Goal: Book appointment/travel/reservation

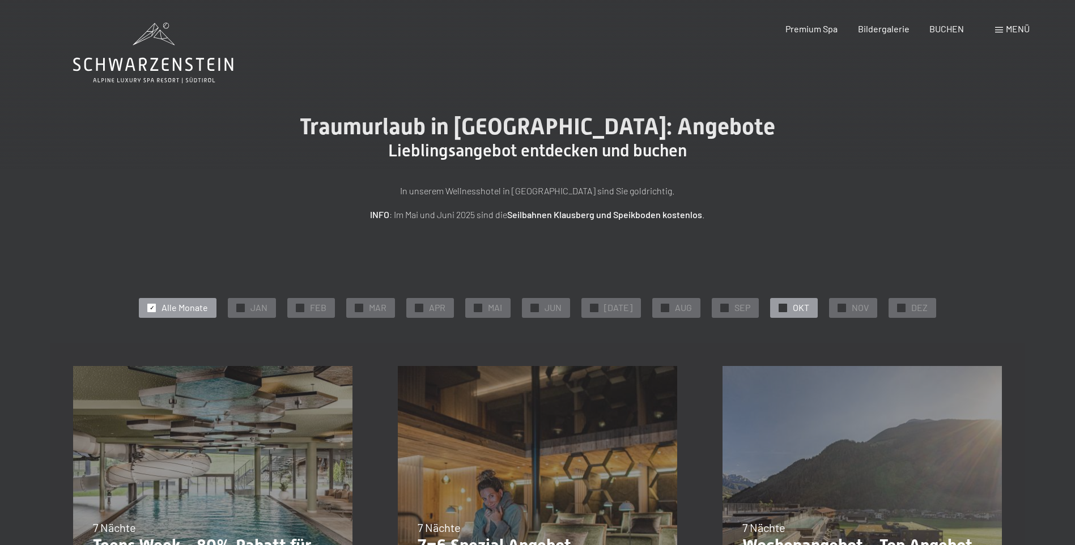
click at [793, 309] on span "OKT" at bounding box center [801, 307] width 16 height 12
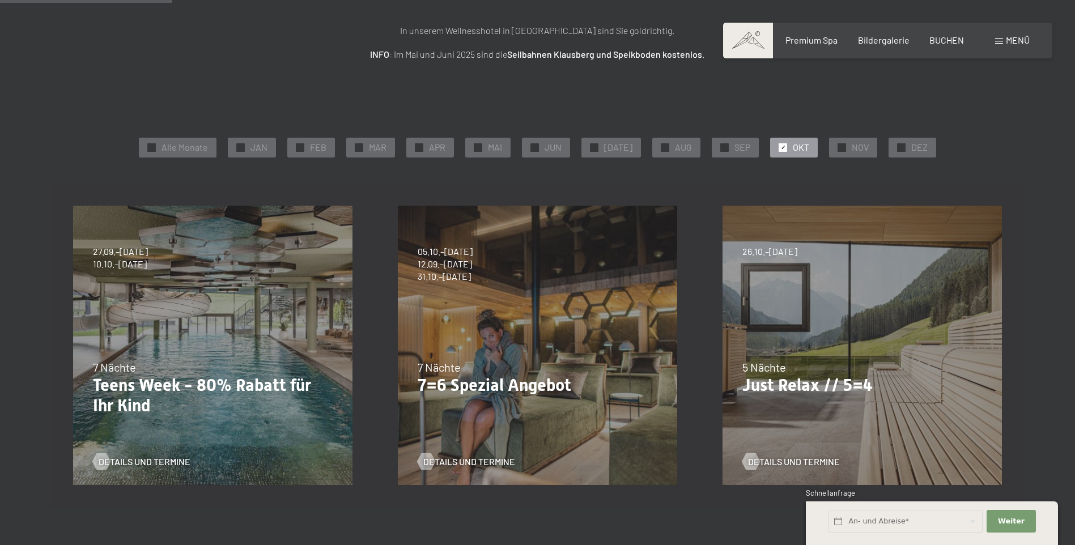
scroll to position [170, 0]
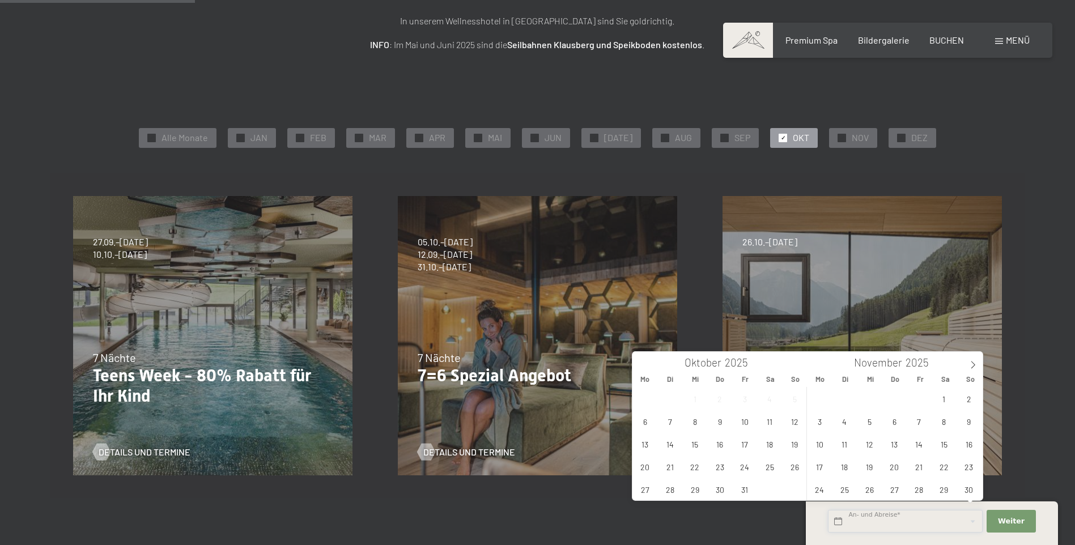
click at [905, 523] on input "text" at bounding box center [905, 521] width 155 height 23
click at [717, 420] on span "9" at bounding box center [720, 421] width 22 height 22
click at [667, 443] on span "14" at bounding box center [670, 444] width 22 height 22
type input "Do. 09.10.2025 - Di. 14.10.2025"
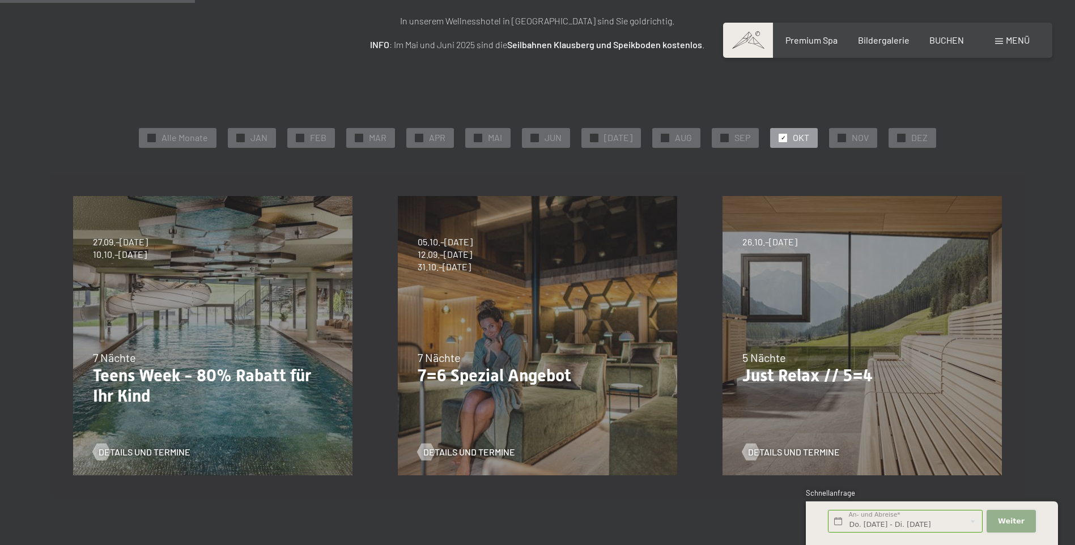
click at [1009, 525] on span "Weiter" at bounding box center [1011, 521] width 27 height 10
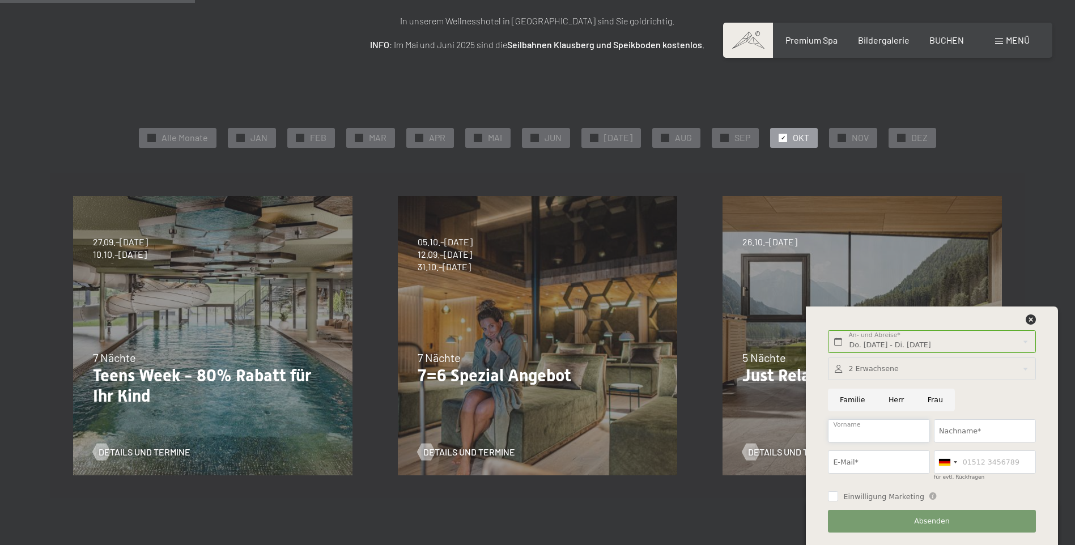
click at [863, 425] on input "Vorname" at bounding box center [879, 430] width 102 height 23
type input "Patrick"
type input "Ender"
type input "patrick.ender@hispeed.ch"
type input "0796020007"
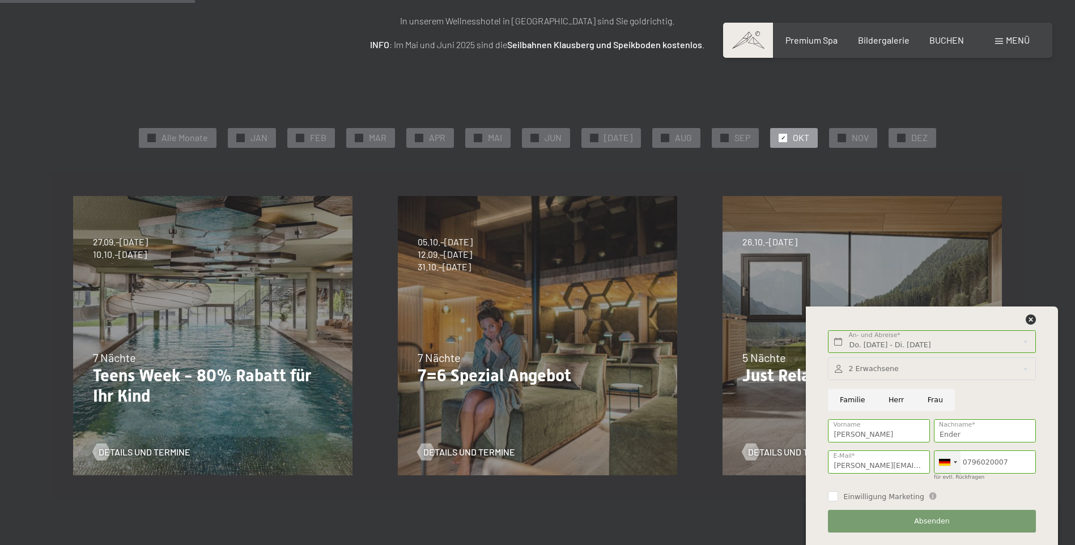
click at [955, 463] on div at bounding box center [947, 462] width 26 height 22
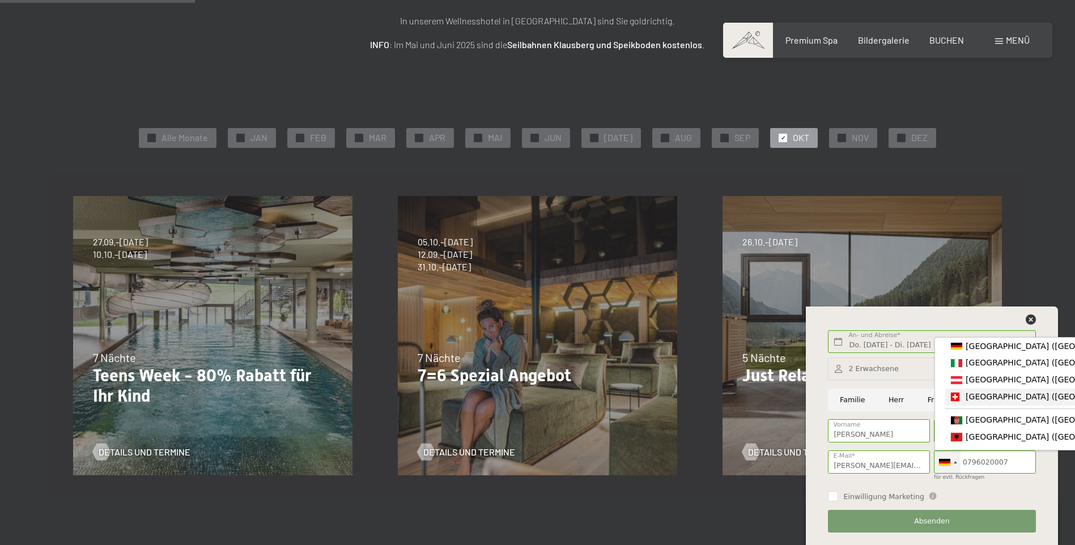
click at [968, 401] on span "[GEOGRAPHIC_DATA] ([GEOGRAPHIC_DATA])" at bounding box center [1053, 396] width 176 height 9
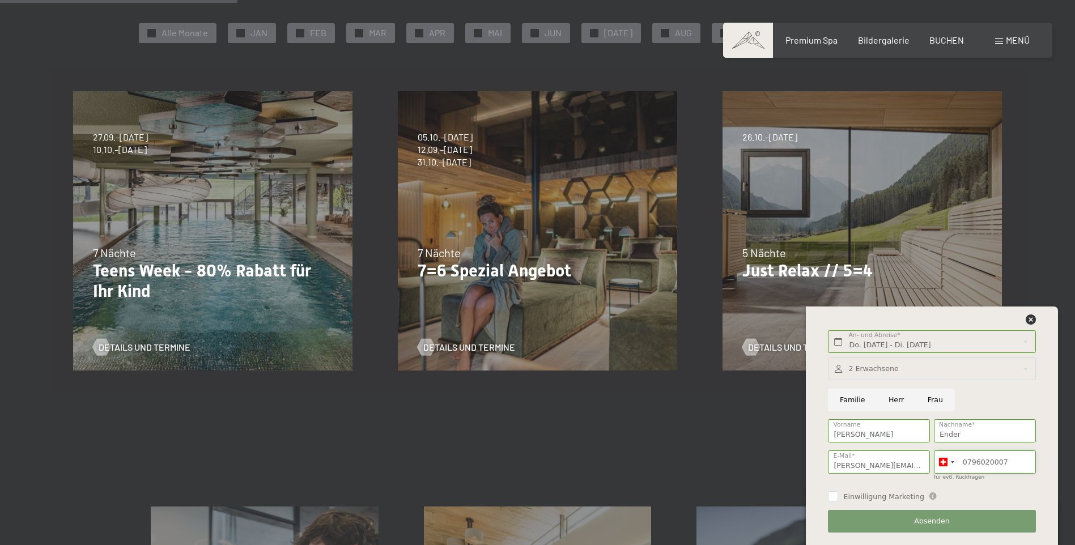
scroll to position [283, 0]
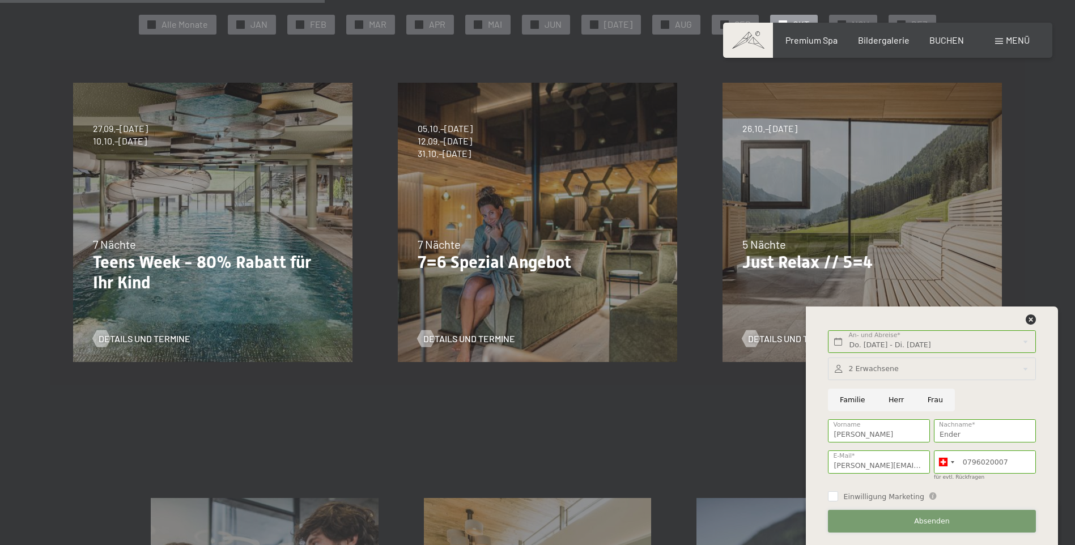
click at [935, 520] on span "Absenden" at bounding box center [932, 521] width 36 height 10
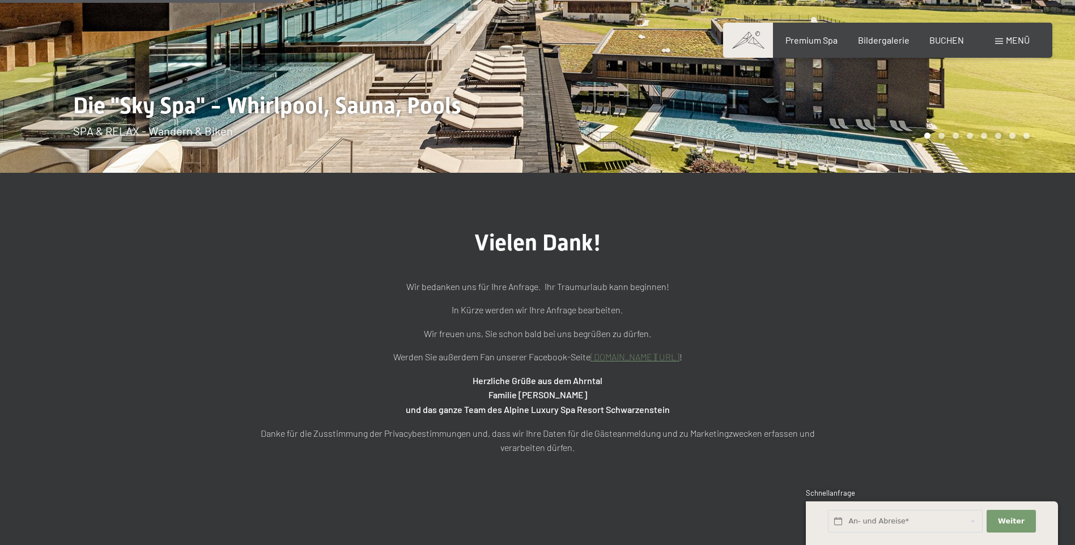
scroll to position [283, 0]
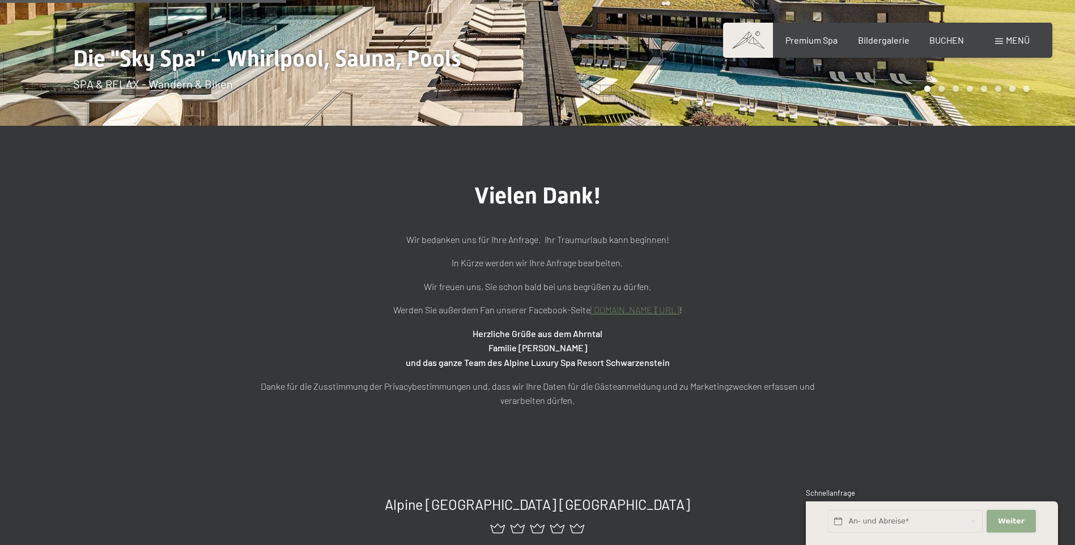
click at [1019, 515] on button "Weiter Adressfelder ausblenden" at bounding box center [1010, 521] width 49 height 23
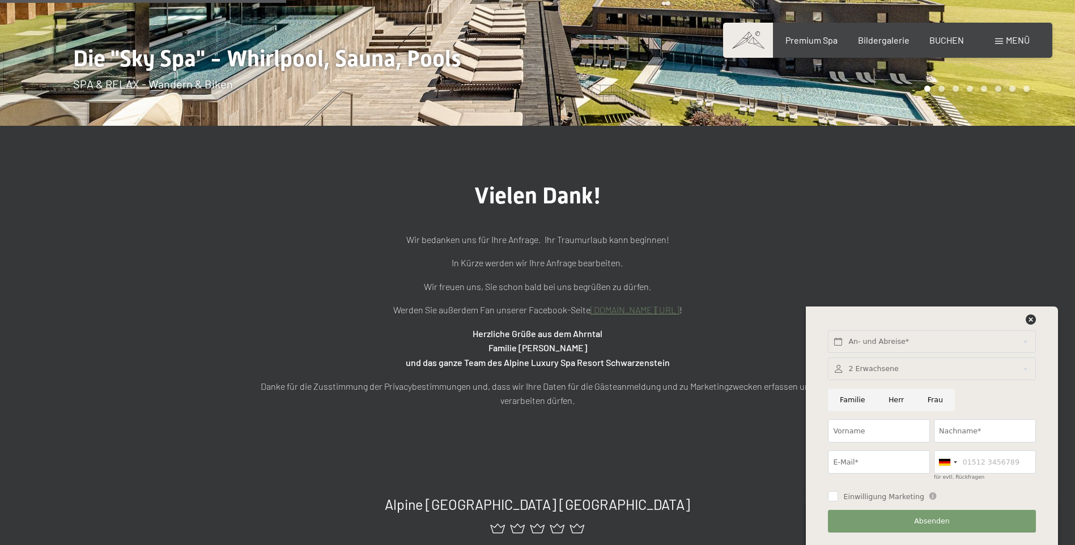
click at [901, 361] on div at bounding box center [931, 369] width 207 height 23
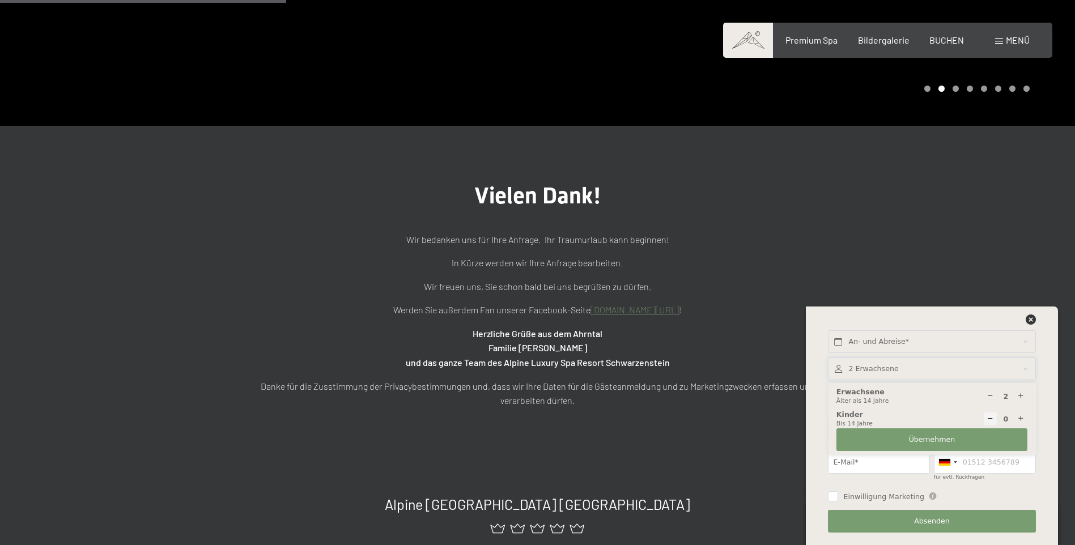
click at [1024, 397] on icon at bounding box center [1020, 396] width 7 height 7
type input "3"
click at [964, 462] on input "für evtl. Rückfragen" at bounding box center [985, 461] width 102 height 23
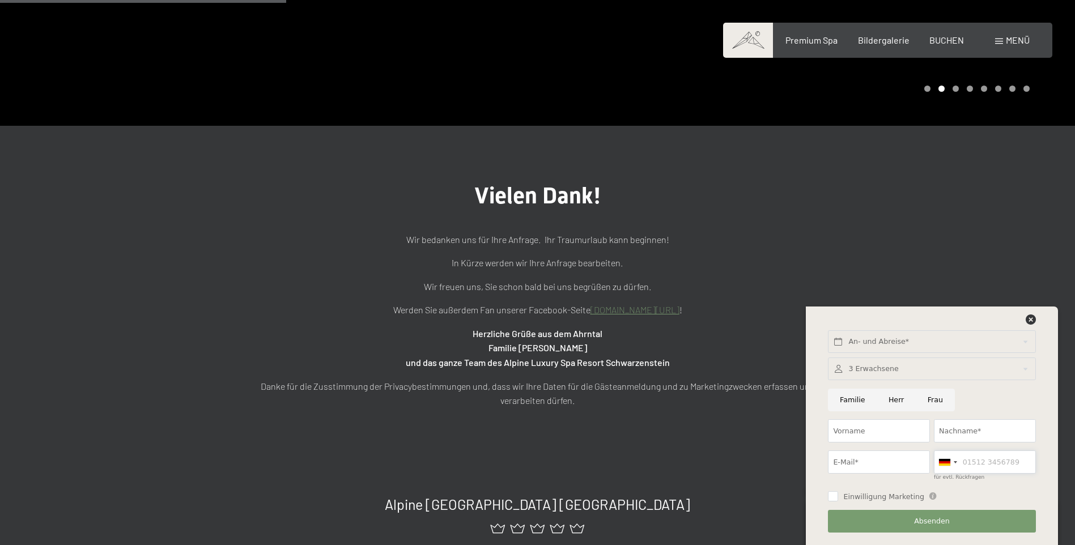
type input "0796020007"
type input "Patrick"
type input "Ender"
type input "patrick.ender@hispeed.ch"
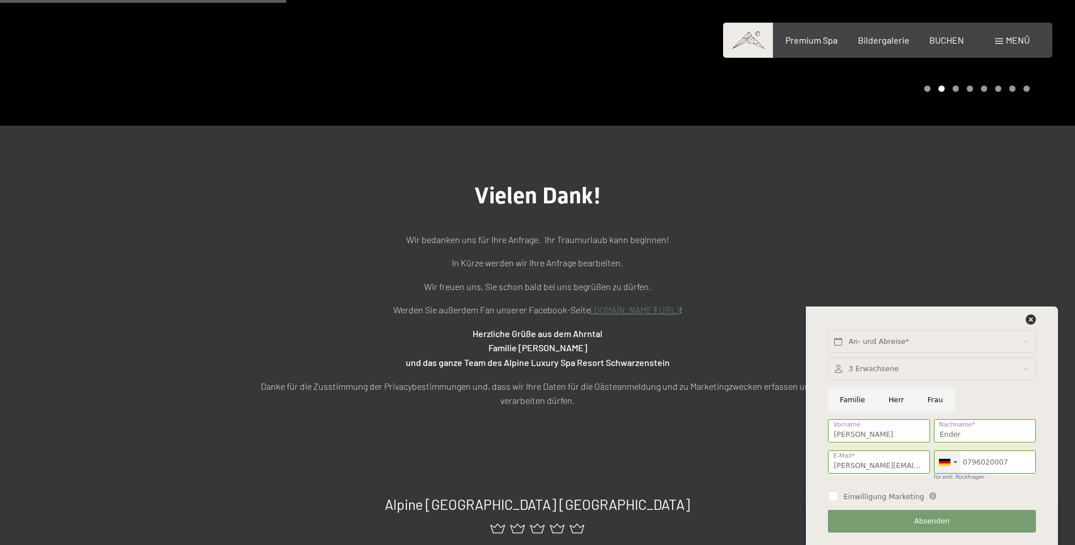
click at [946, 463] on div at bounding box center [944, 462] width 11 height 7
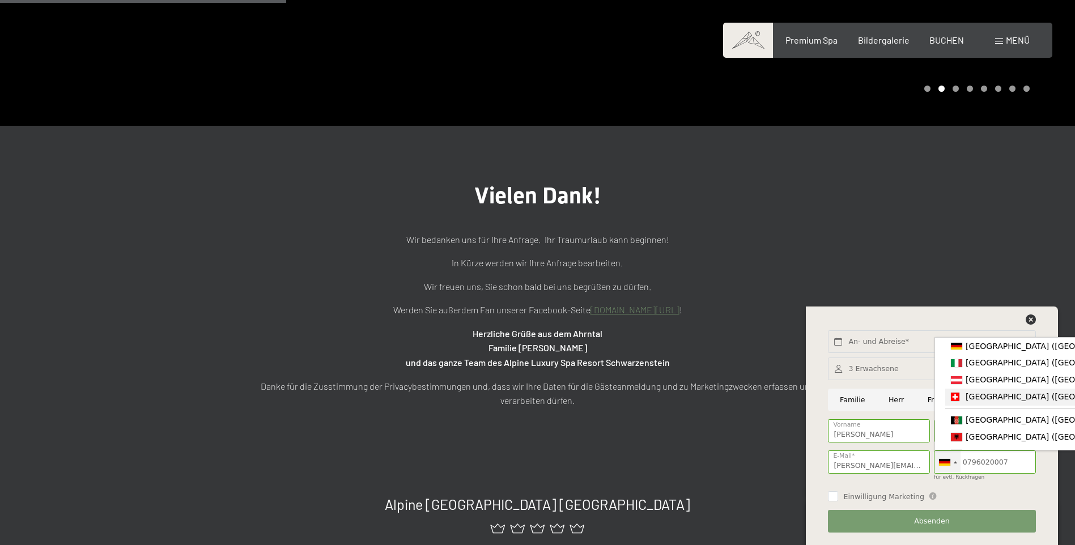
click at [975, 397] on span "[GEOGRAPHIC_DATA] ([GEOGRAPHIC_DATA])" at bounding box center [1053, 396] width 176 height 9
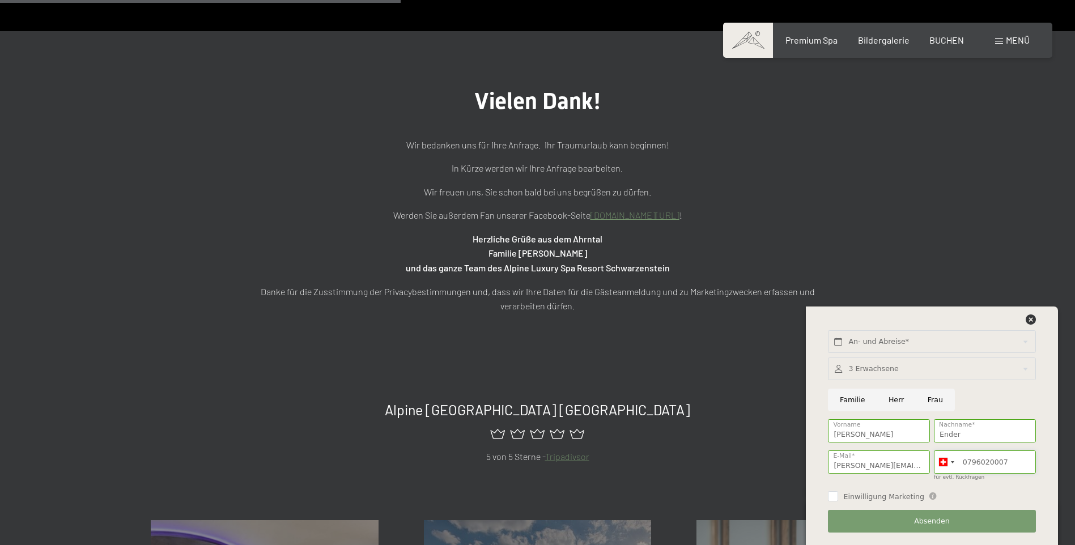
scroll to position [397, 0]
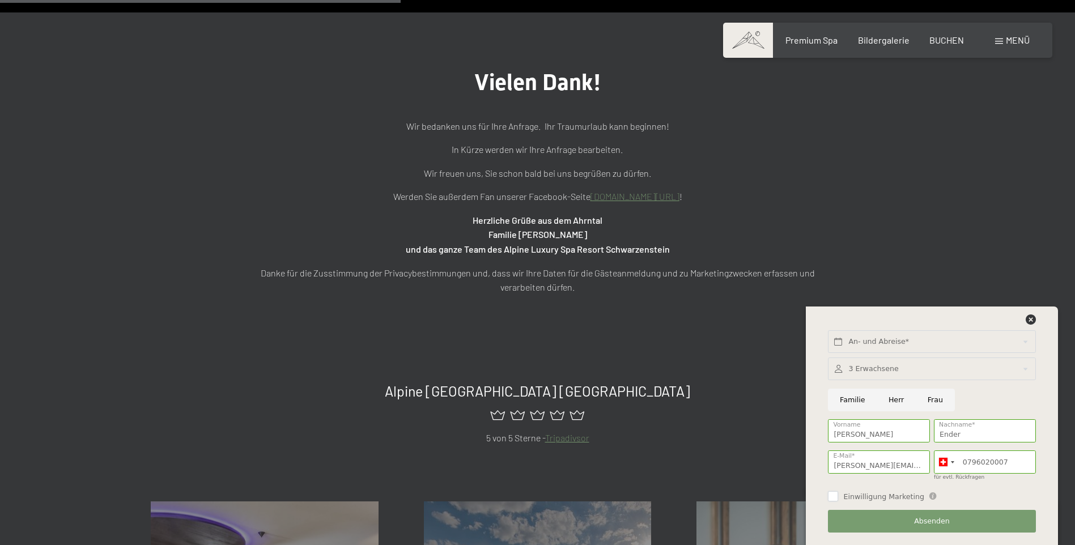
click at [833, 495] on input "Einwilligung Marketing" at bounding box center [833, 496] width 10 height 10
checkbox input "true"
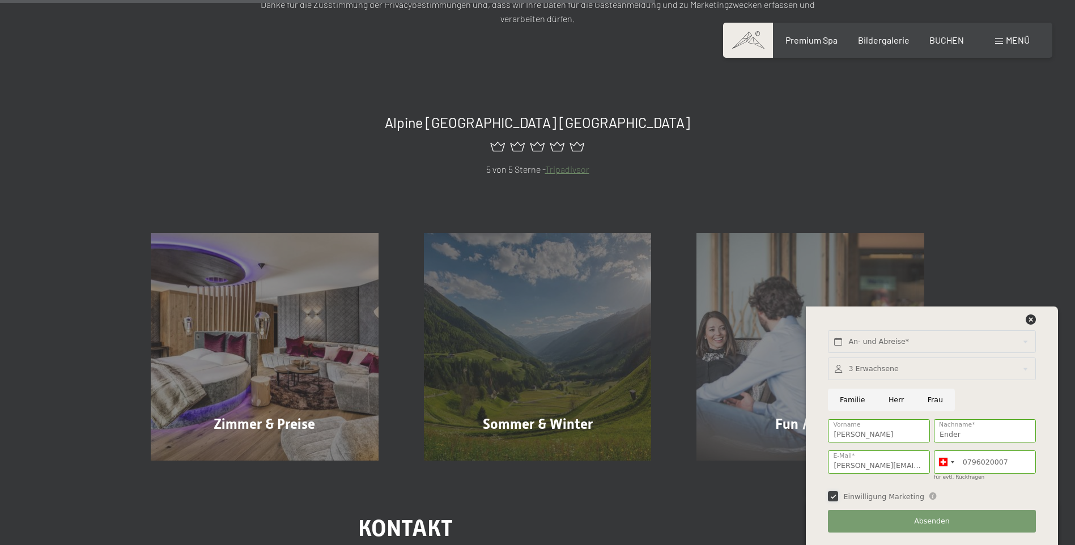
scroll to position [623, 0]
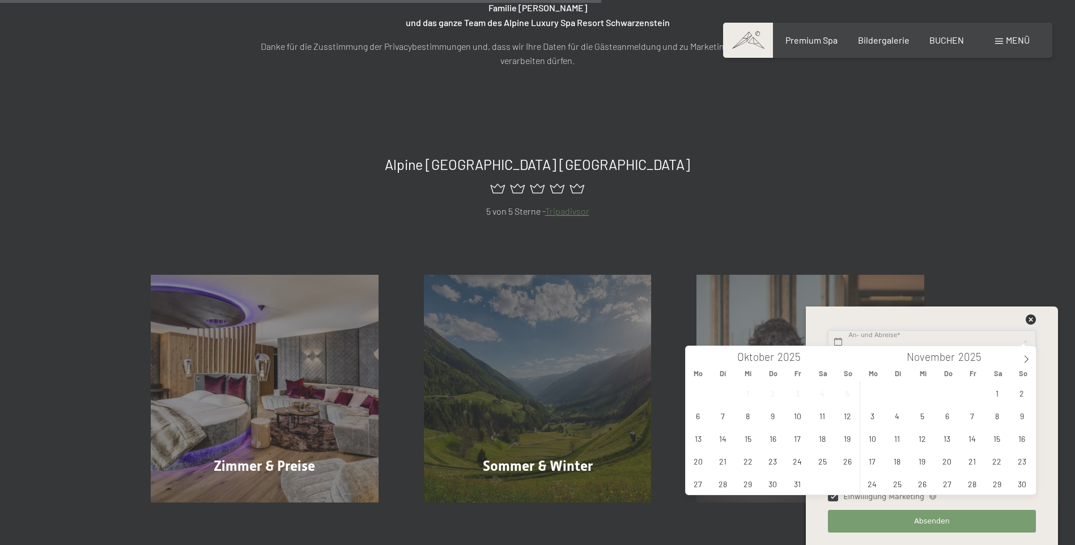
click at [888, 340] on body "Buchen Anfragen Premium Spa Bildergalerie BUCHEN Menü DE IT EN Gutschein Bilder…" at bounding box center [537, 212] width 1075 height 1671
click at [769, 415] on span "9" at bounding box center [772, 416] width 22 height 22
click at [719, 441] on span "14" at bounding box center [723, 438] width 22 height 22
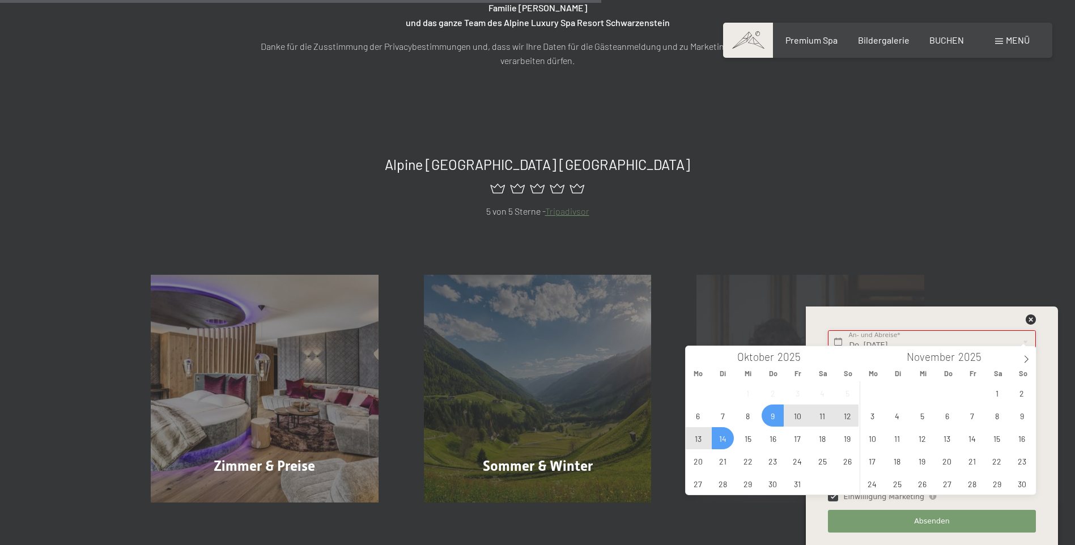
type input "Do. [DATE] - Di. [DATE]"
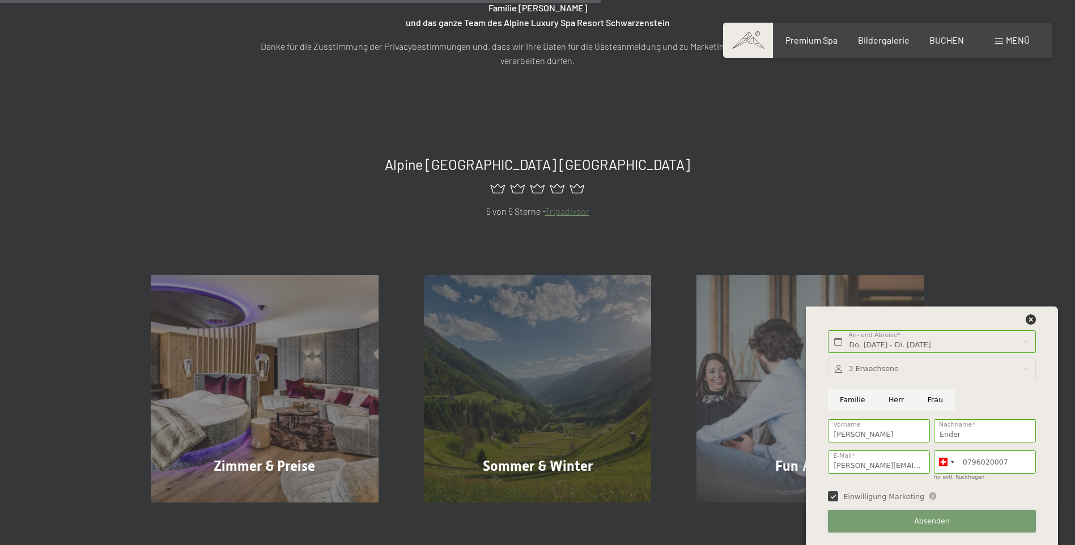
click at [933, 518] on span "Absenden" at bounding box center [932, 521] width 36 height 10
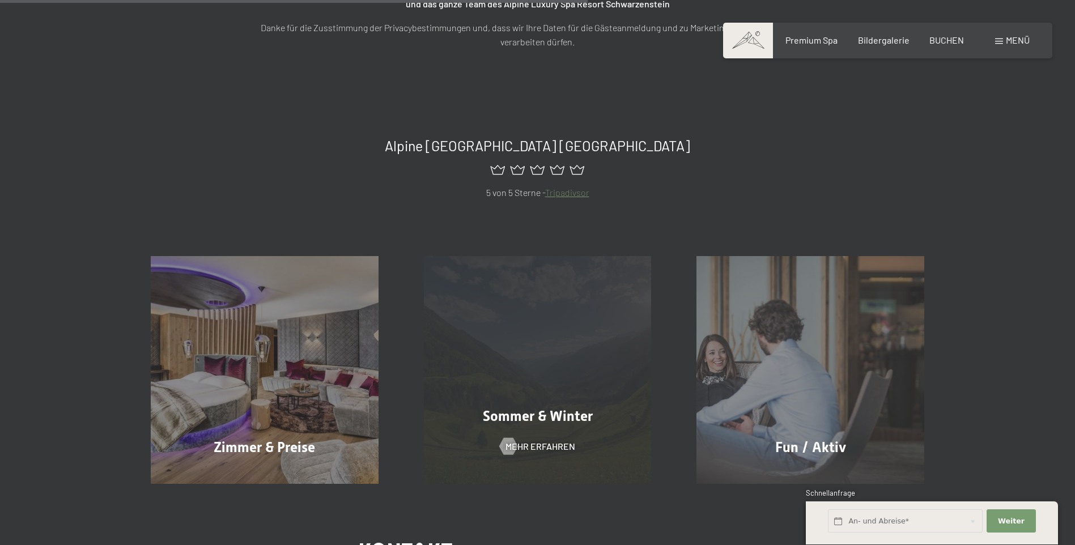
scroll to position [680, 0]
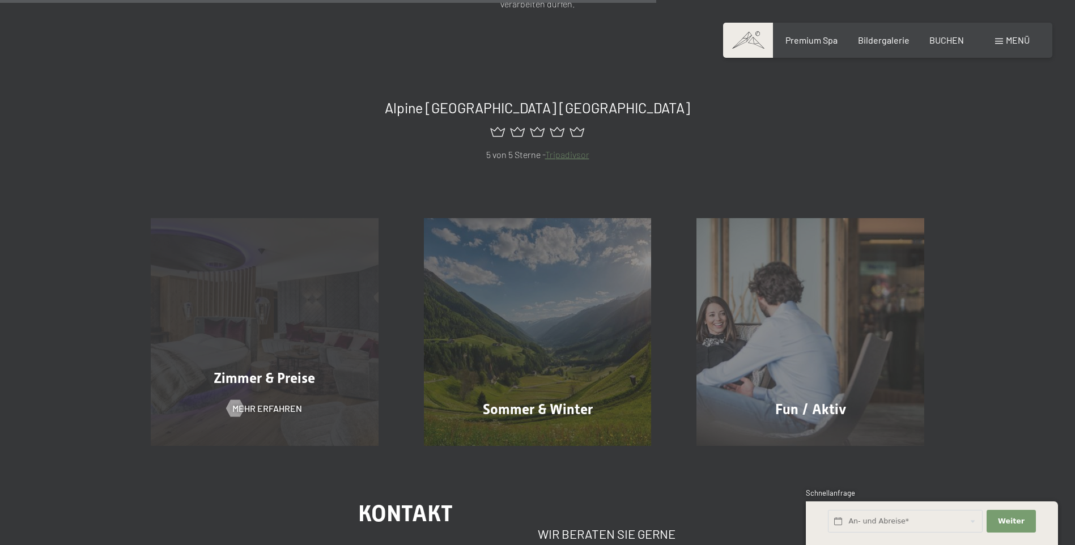
click at [297, 326] on div "Zimmer & Preise Mehr erfahren" at bounding box center [264, 332] width 273 height 228
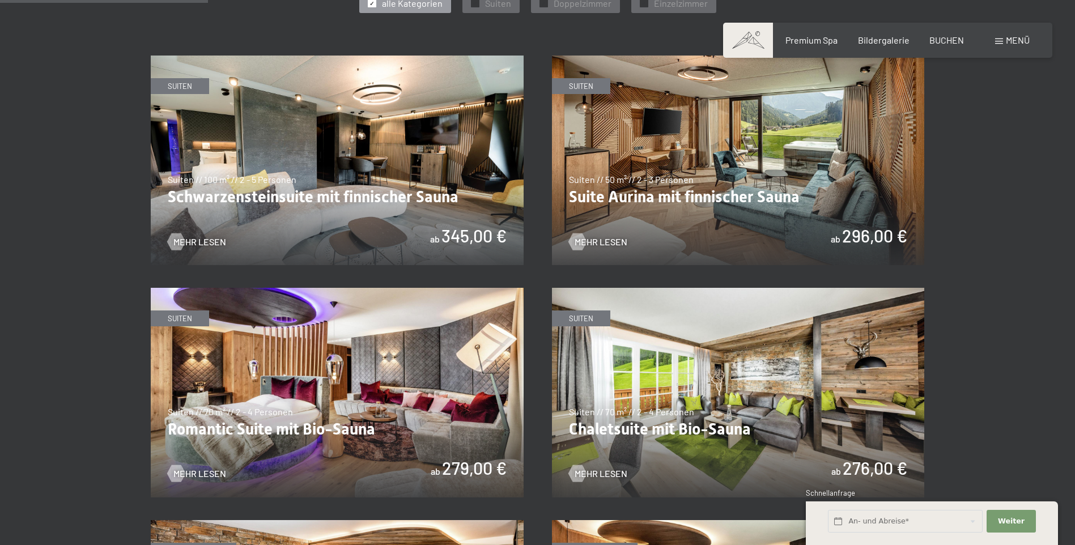
scroll to position [680, 0]
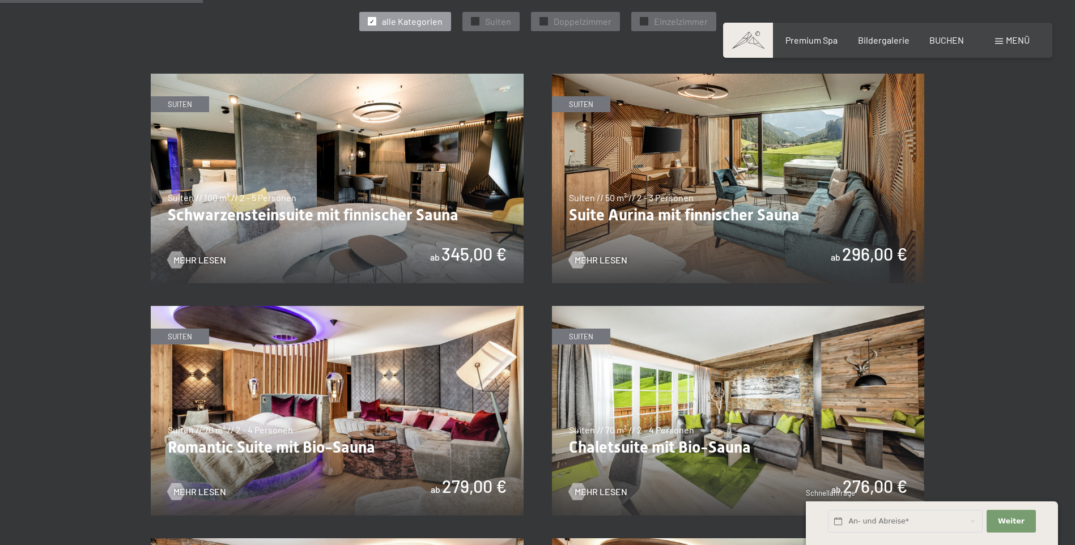
click at [347, 194] on img at bounding box center [337, 179] width 373 height 210
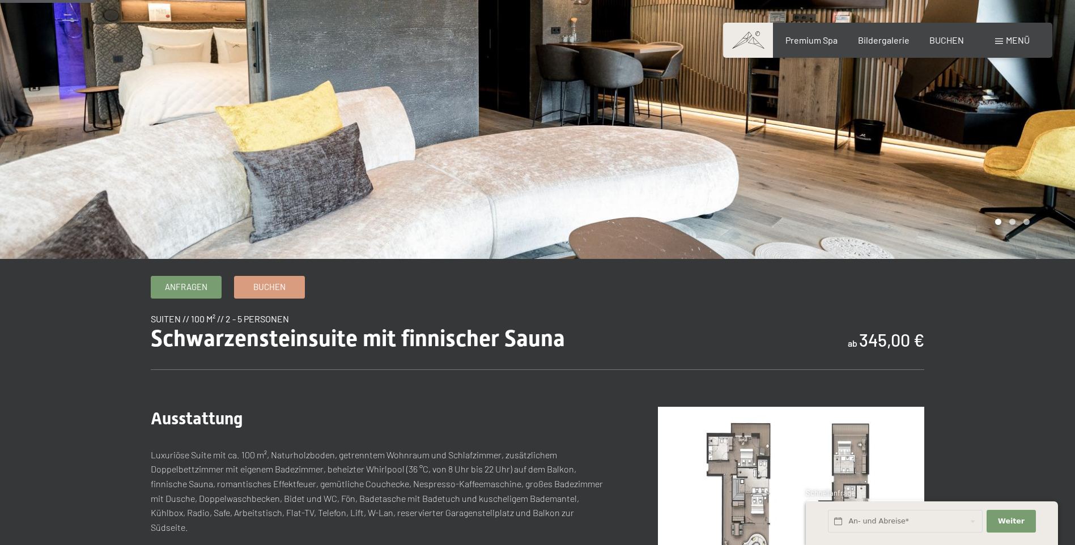
scroll to position [170, 0]
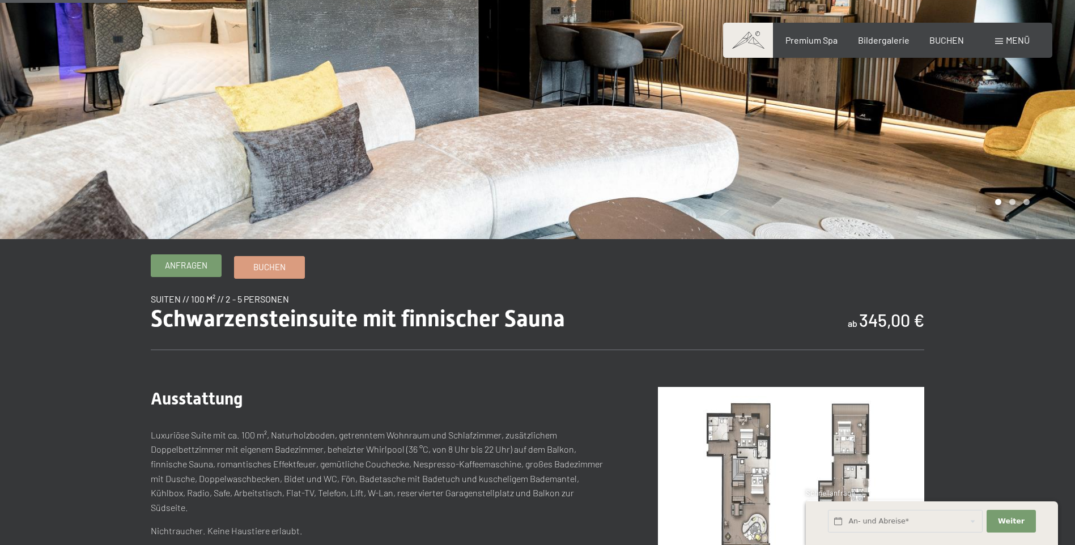
click at [185, 263] on span "Anfragen" at bounding box center [186, 265] width 42 height 12
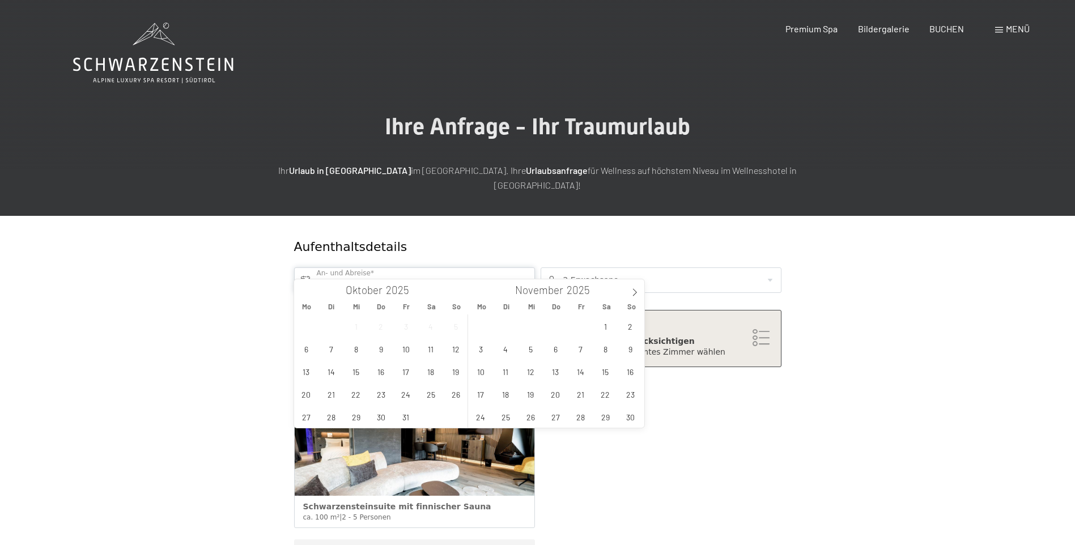
click at [404, 267] on input "text" at bounding box center [414, 279] width 241 height 25
click at [381, 350] on span "9" at bounding box center [381, 349] width 22 height 22
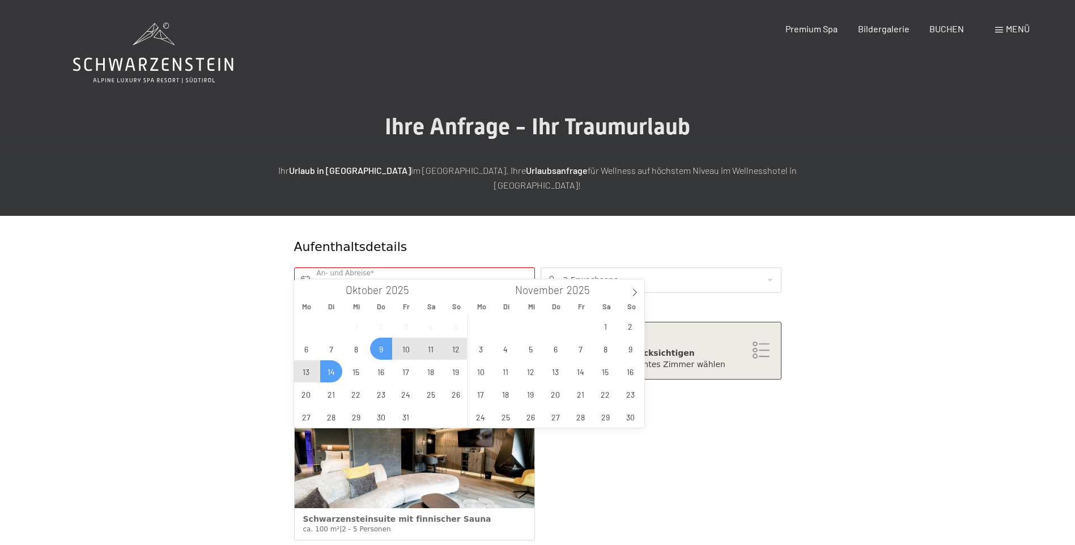
click at [330, 375] on span "14" at bounding box center [331, 371] width 22 height 22
type input "Do. 09.10.2025 - Di. 14.10.2025"
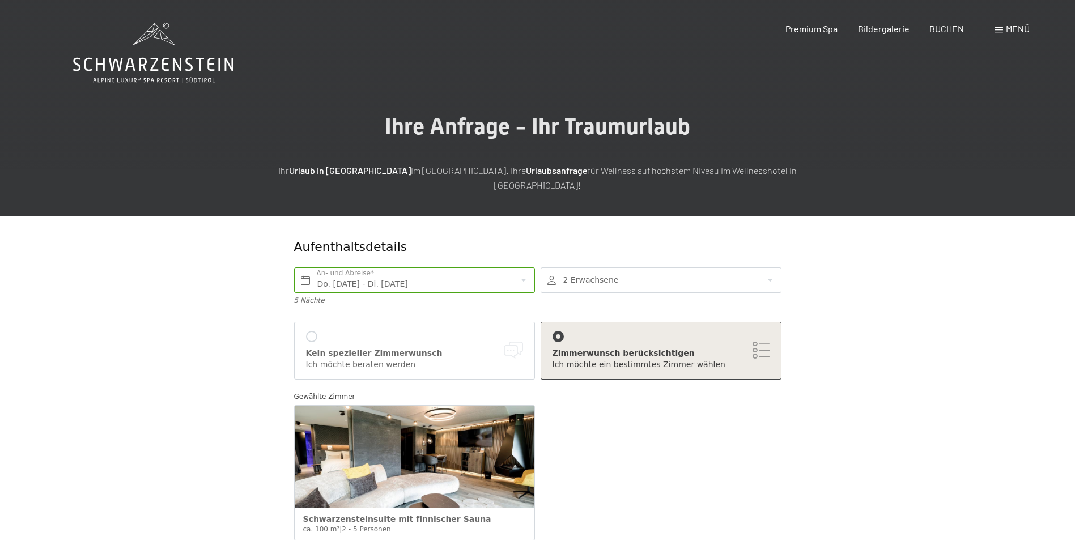
click at [652, 267] on div at bounding box center [661, 279] width 241 height 25
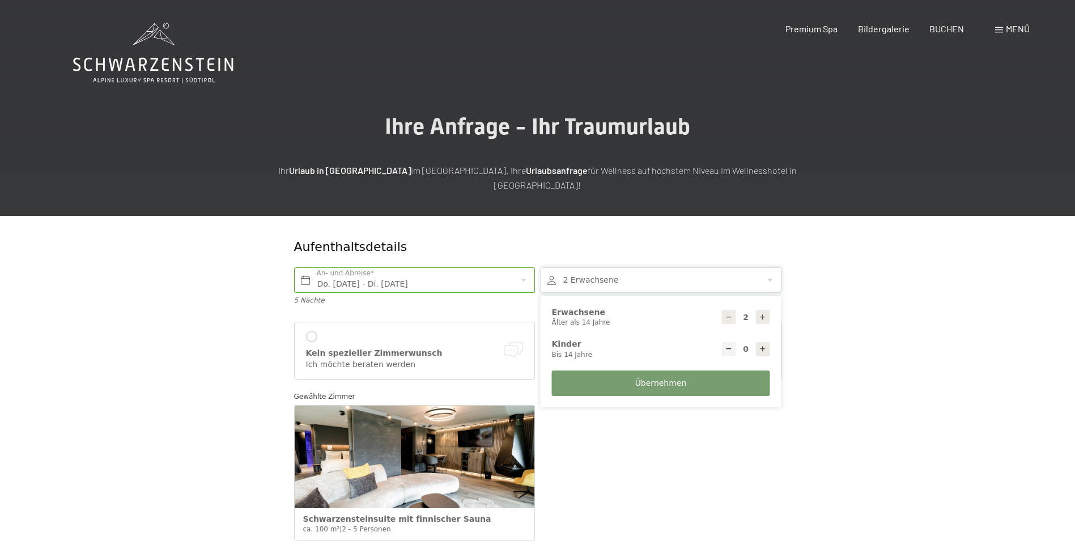
click at [765, 313] on icon at bounding box center [763, 317] width 8 height 8
type input "3"
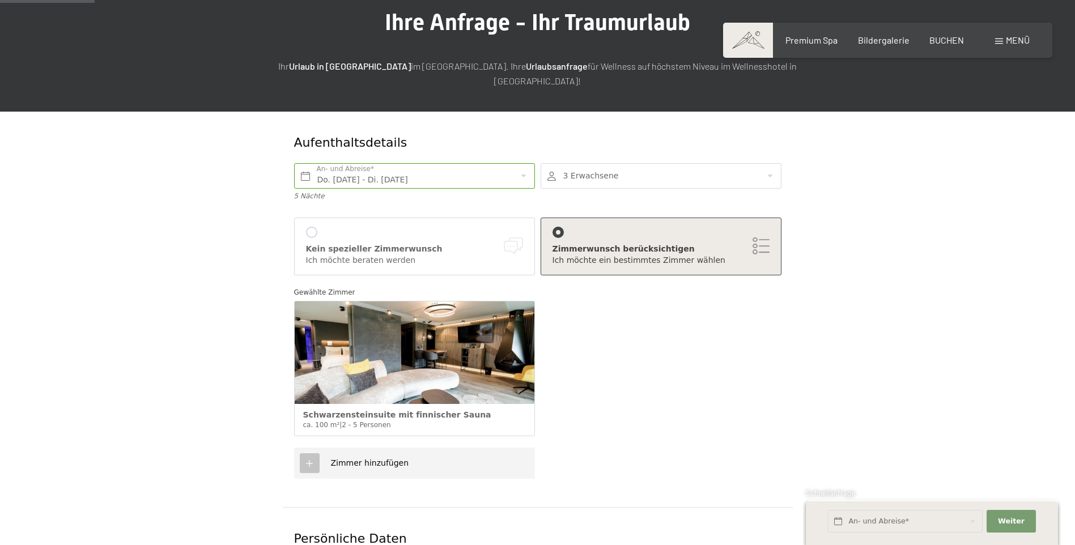
scroll to position [57, 0]
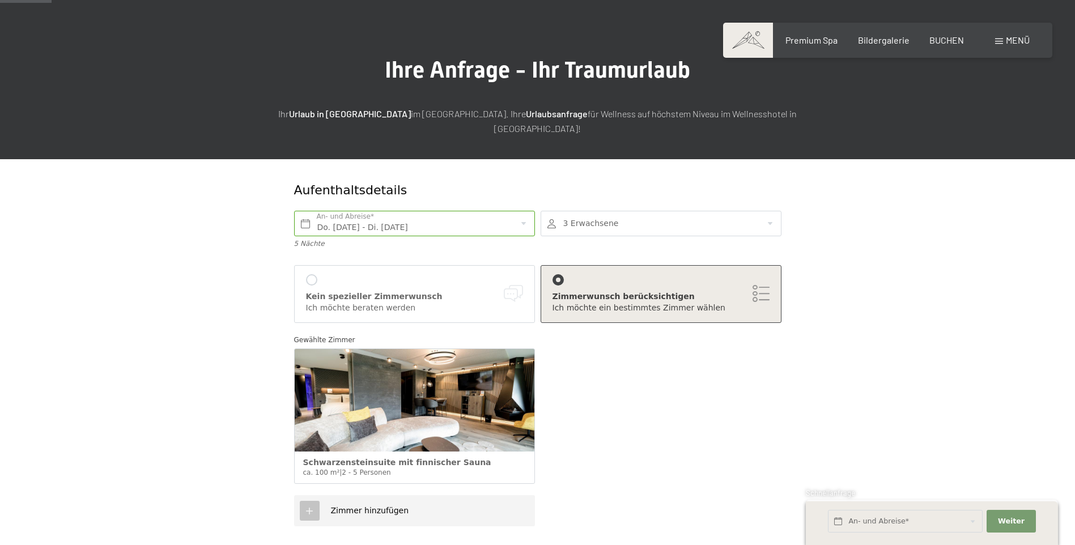
click at [648, 211] on div at bounding box center [661, 223] width 241 height 25
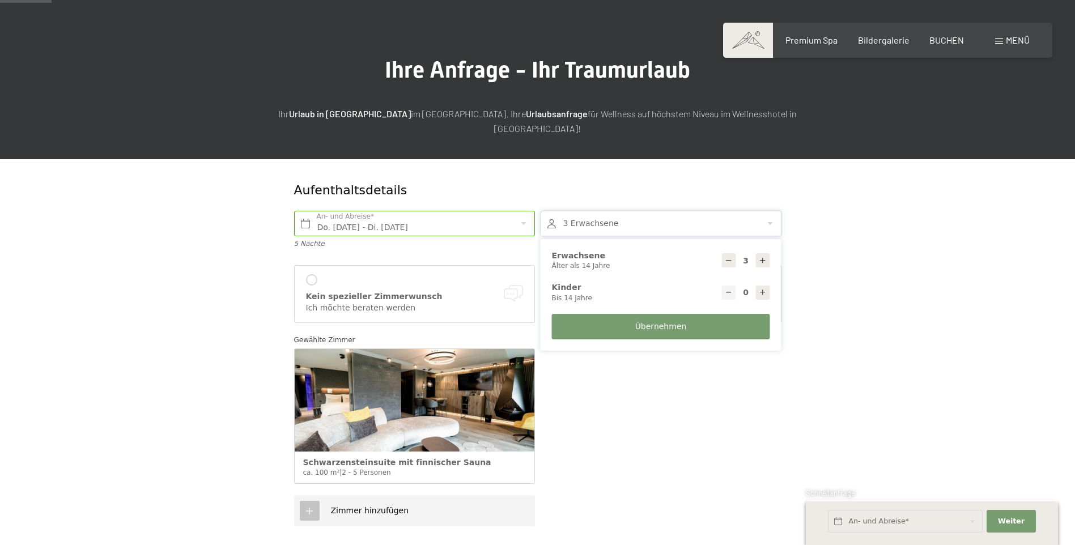
scroll to position [533, 0]
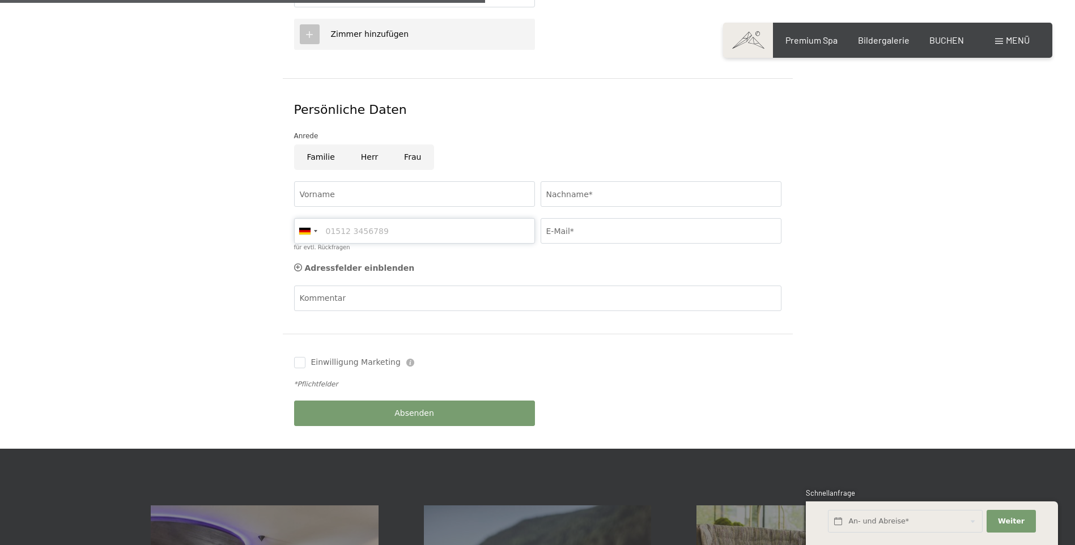
click at [333, 218] on input "für evtl. Rückfragen" at bounding box center [414, 230] width 241 height 25
type input "0796020007"
type input "Patrick"
type input "Ender"
type input "patrick.ender@hispeed.ch"
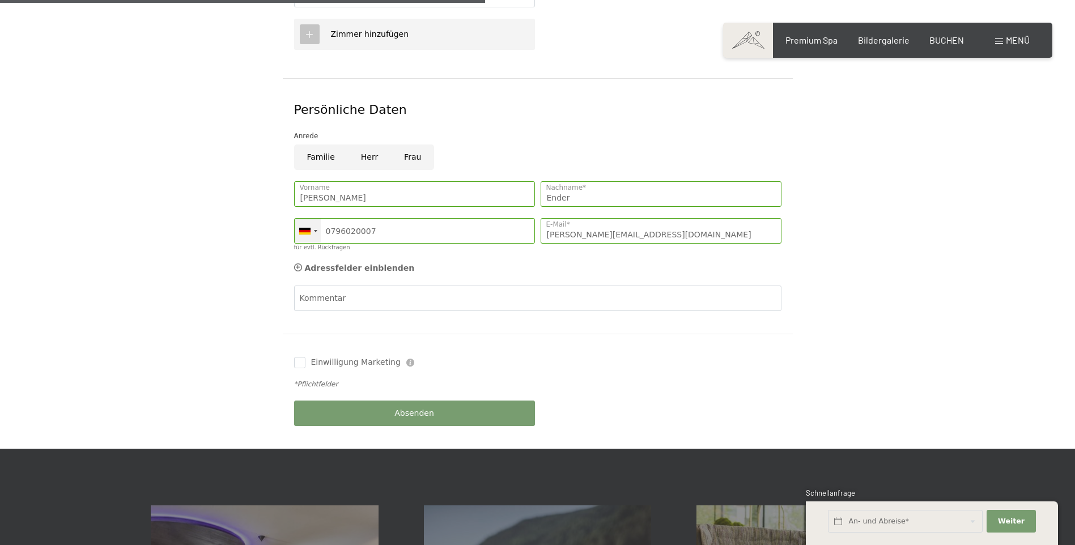
click at [317, 230] on div at bounding box center [315, 231] width 3 height 2
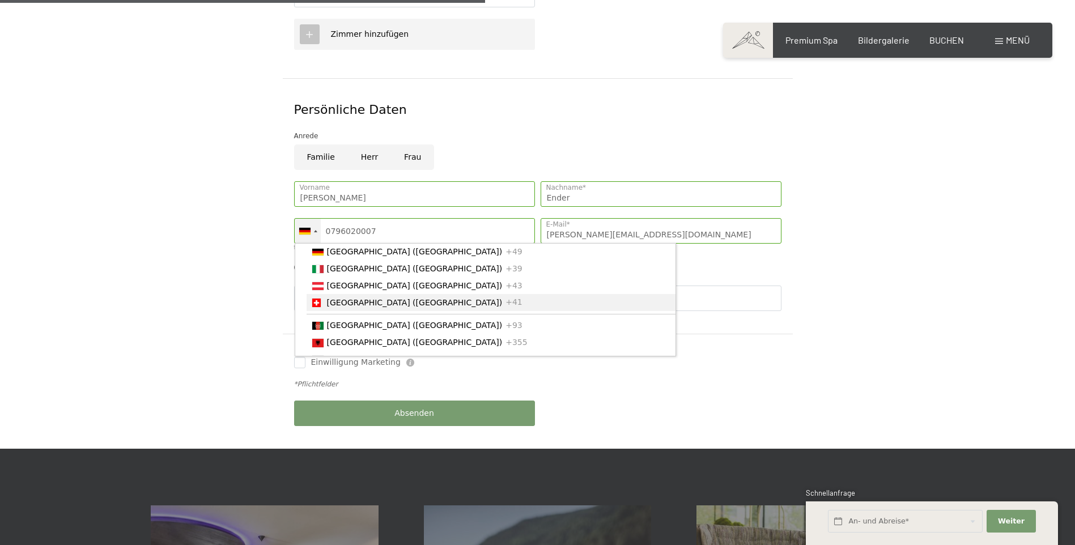
click at [333, 298] on span "[GEOGRAPHIC_DATA] ([GEOGRAPHIC_DATA])" at bounding box center [415, 302] width 176 height 9
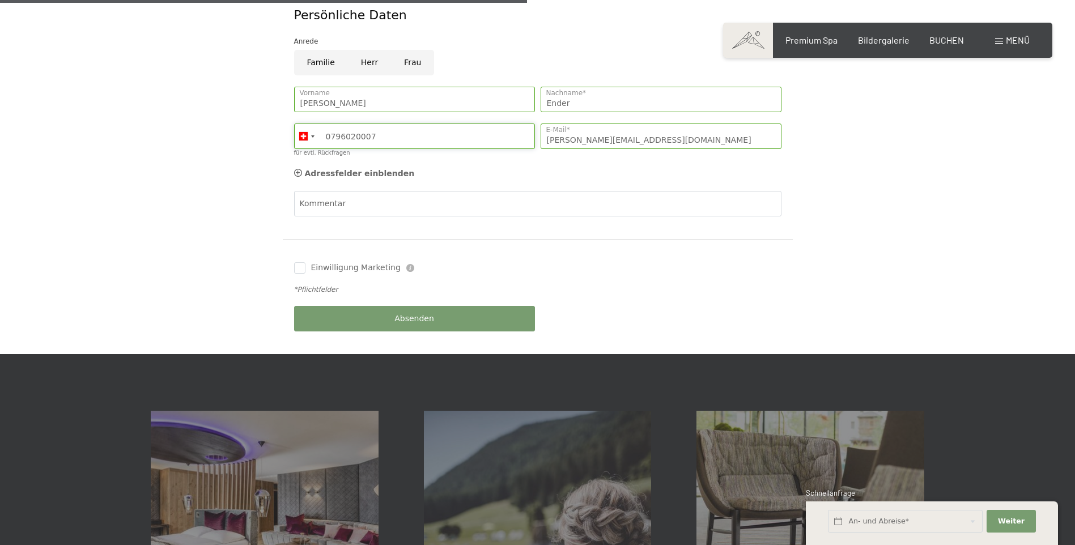
scroll to position [646, 0]
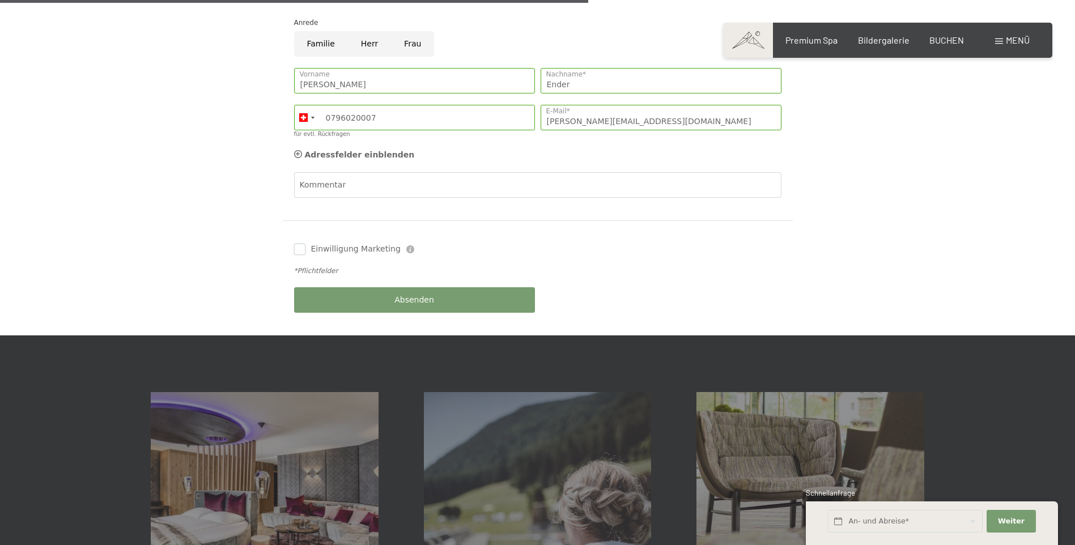
click at [303, 244] on input "Einwilligung Marketing" at bounding box center [299, 249] width 11 height 11
checkbox input "true"
click at [518, 232] on div "Einwilligung Marketing Der Unterfertigte, der die Aufklärung laut Link gelesen …" at bounding box center [537, 249] width 493 height 34
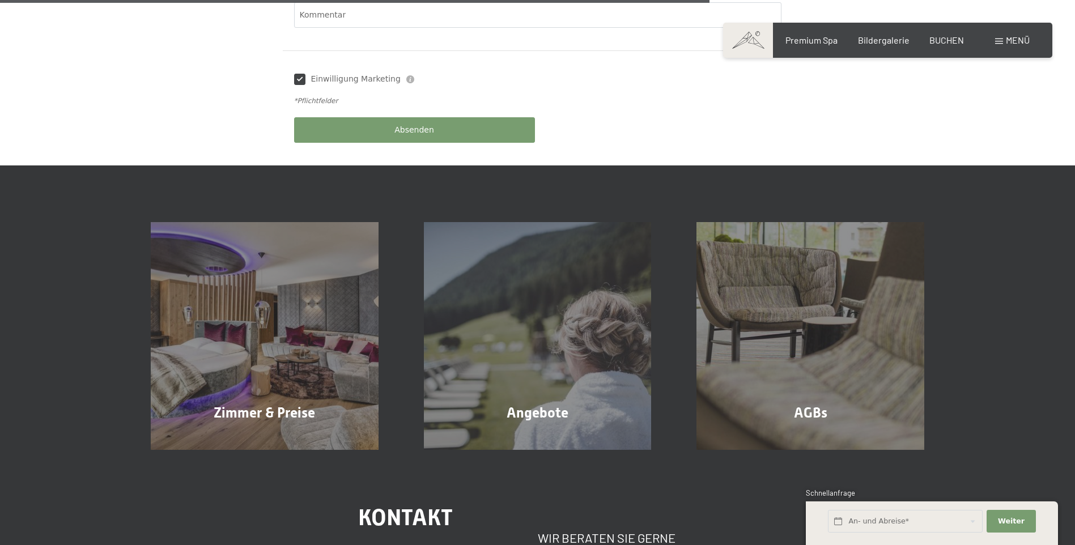
scroll to position [703, 0]
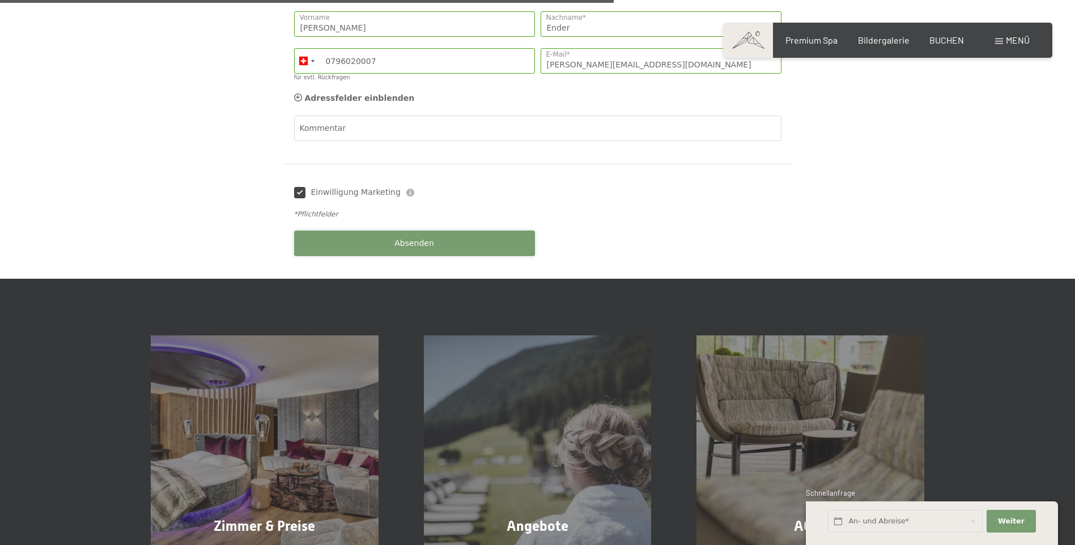
click at [410, 238] on span "Absenden" at bounding box center [414, 243] width 40 height 11
